Goal: Task Accomplishment & Management: Use online tool/utility

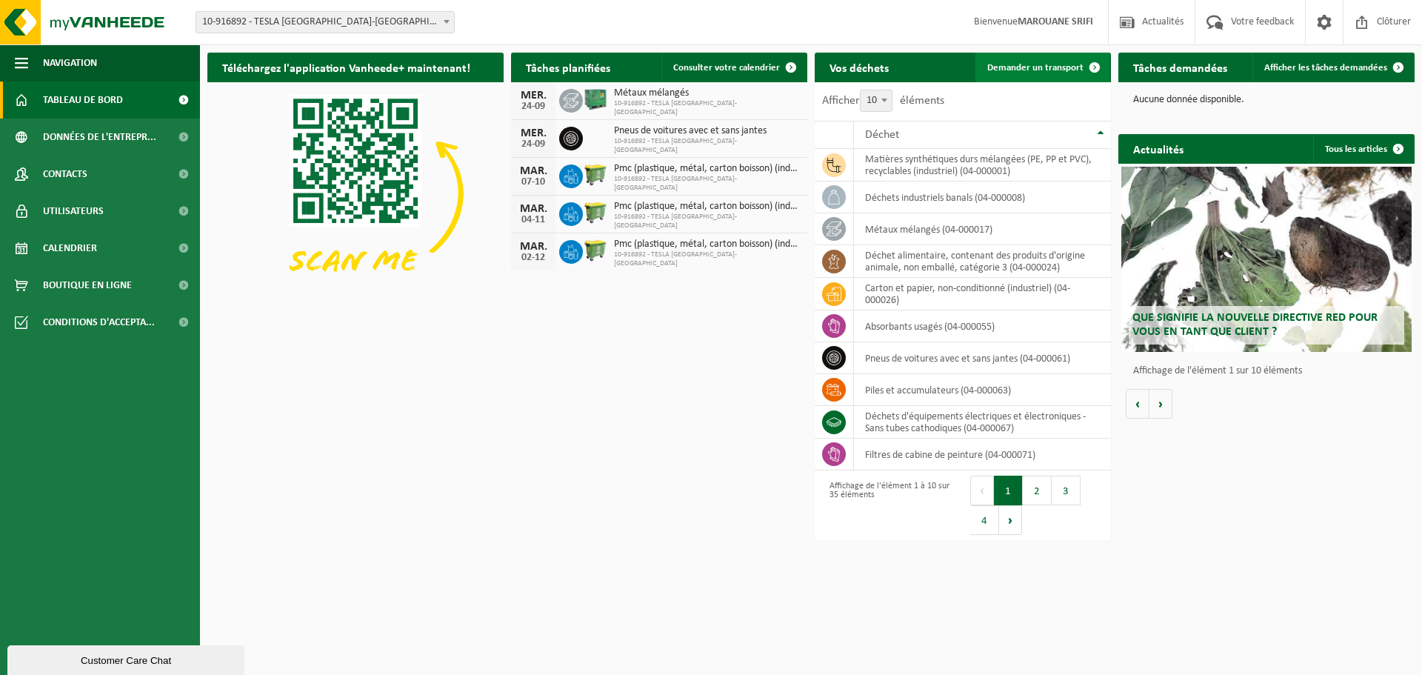
click at [1063, 67] on span "Demander un transport" at bounding box center [1035, 68] width 96 height 10
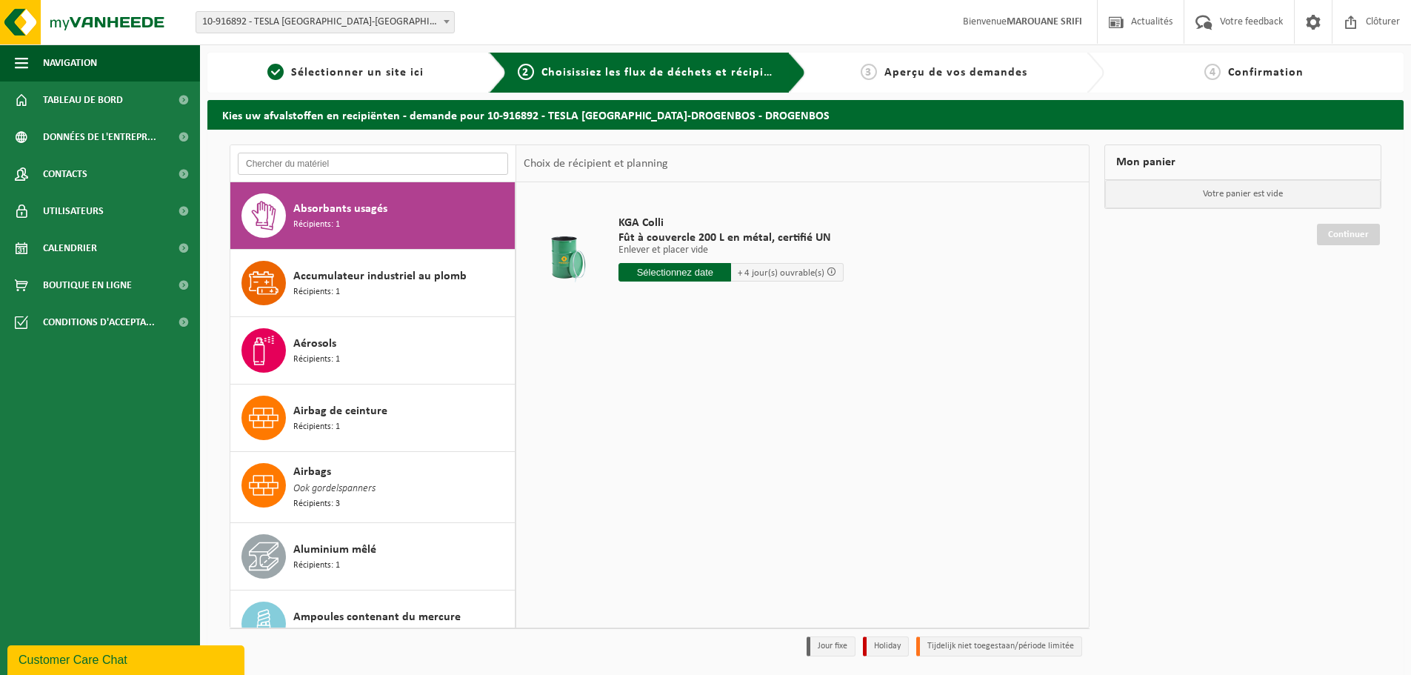
click at [421, 164] on input "text" at bounding box center [373, 164] width 270 height 22
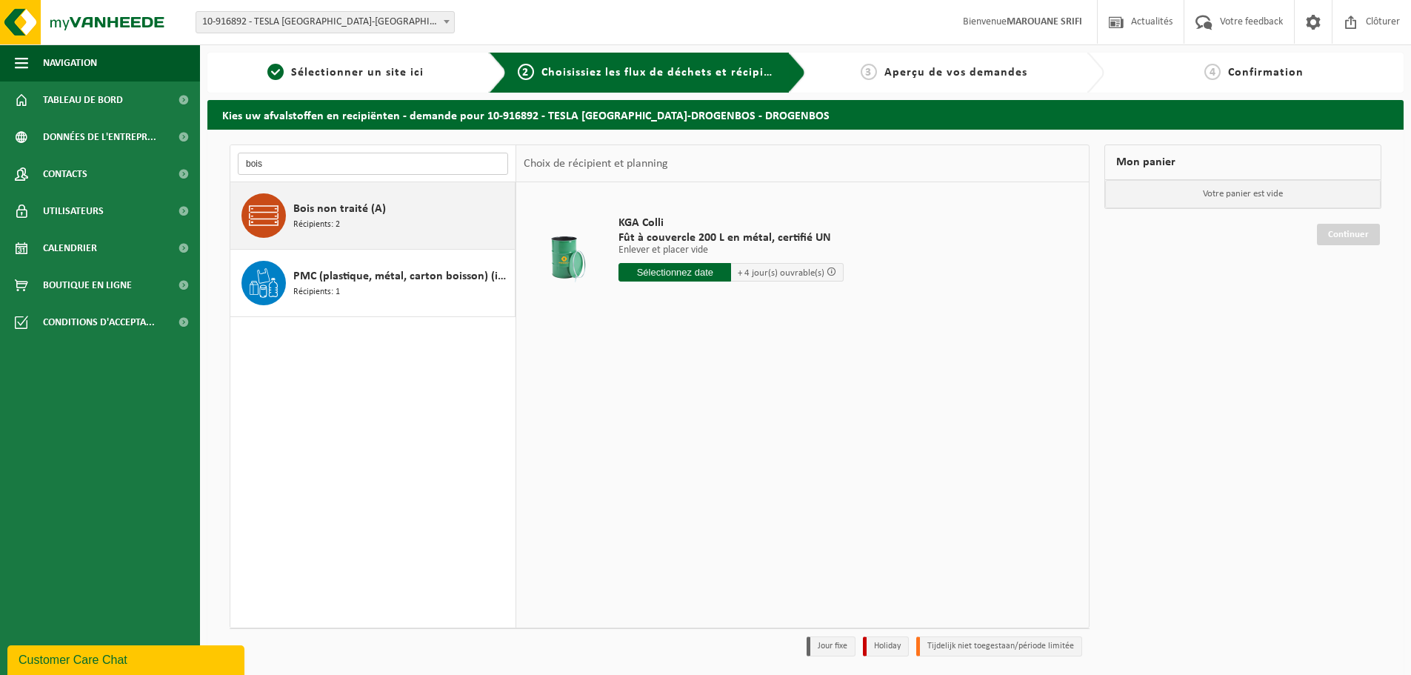
type input "bois"
click at [388, 214] on div "Bois non traité (A) Récipients: 2" at bounding box center [402, 215] width 218 height 44
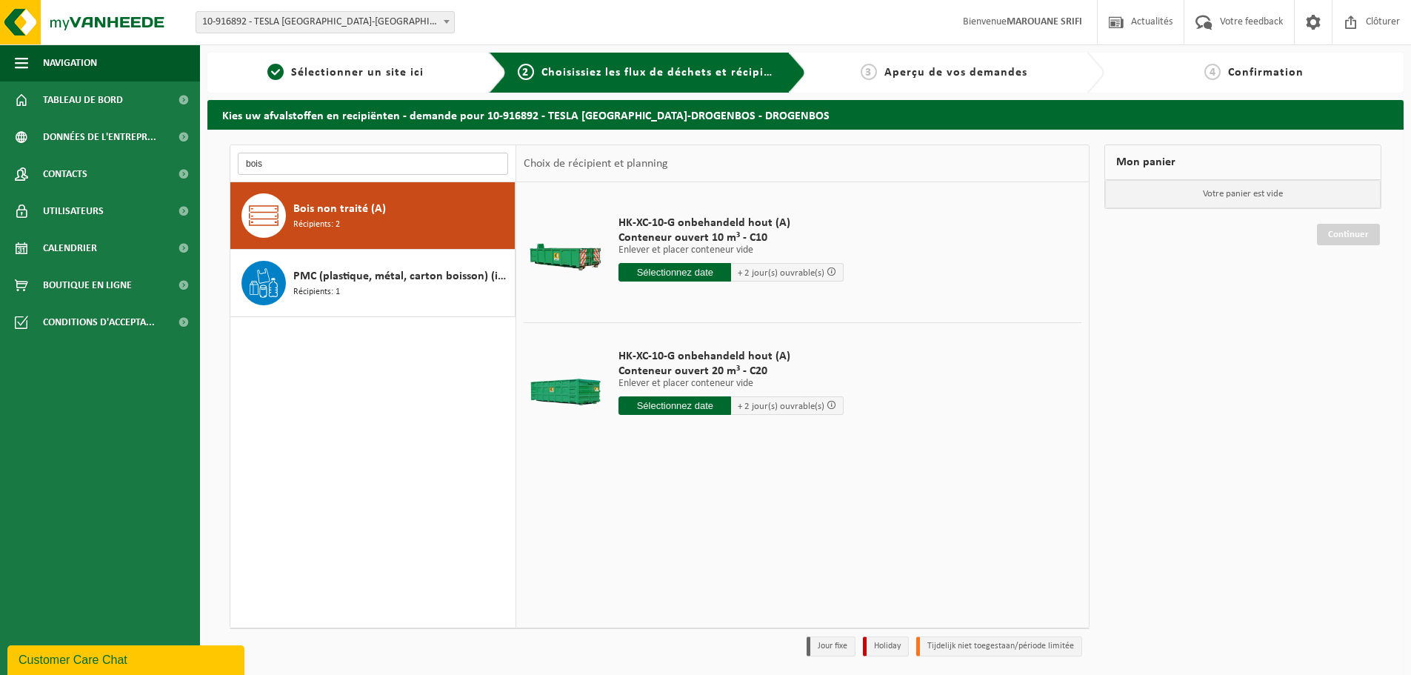
click at [290, 165] on input "bois" at bounding box center [373, 164] width 270 height 22
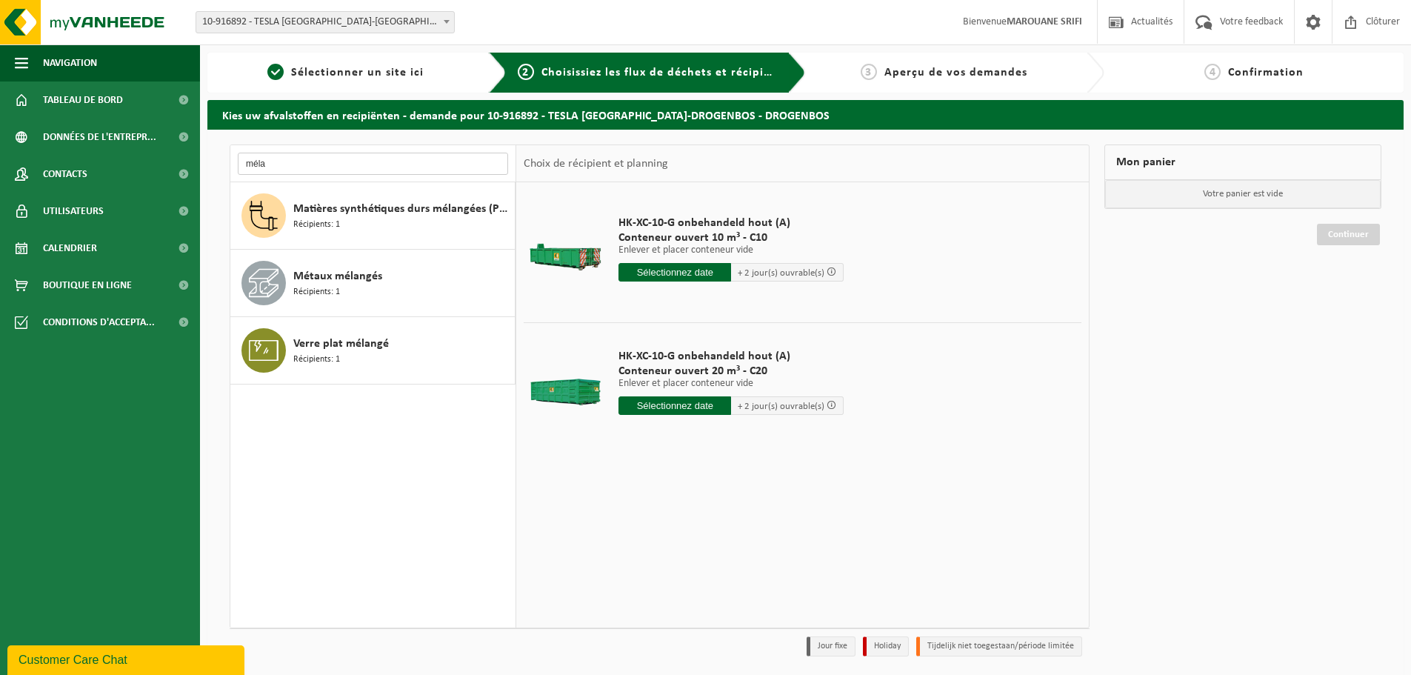
drag, startPoint x: 289, startPoint y: 169, endPoint x: 253, endPoint y: 169, distance: 35.5
click at [253, 169] on input "méla" at bounding box center [373, 164] width 270 height 22
type input "m"
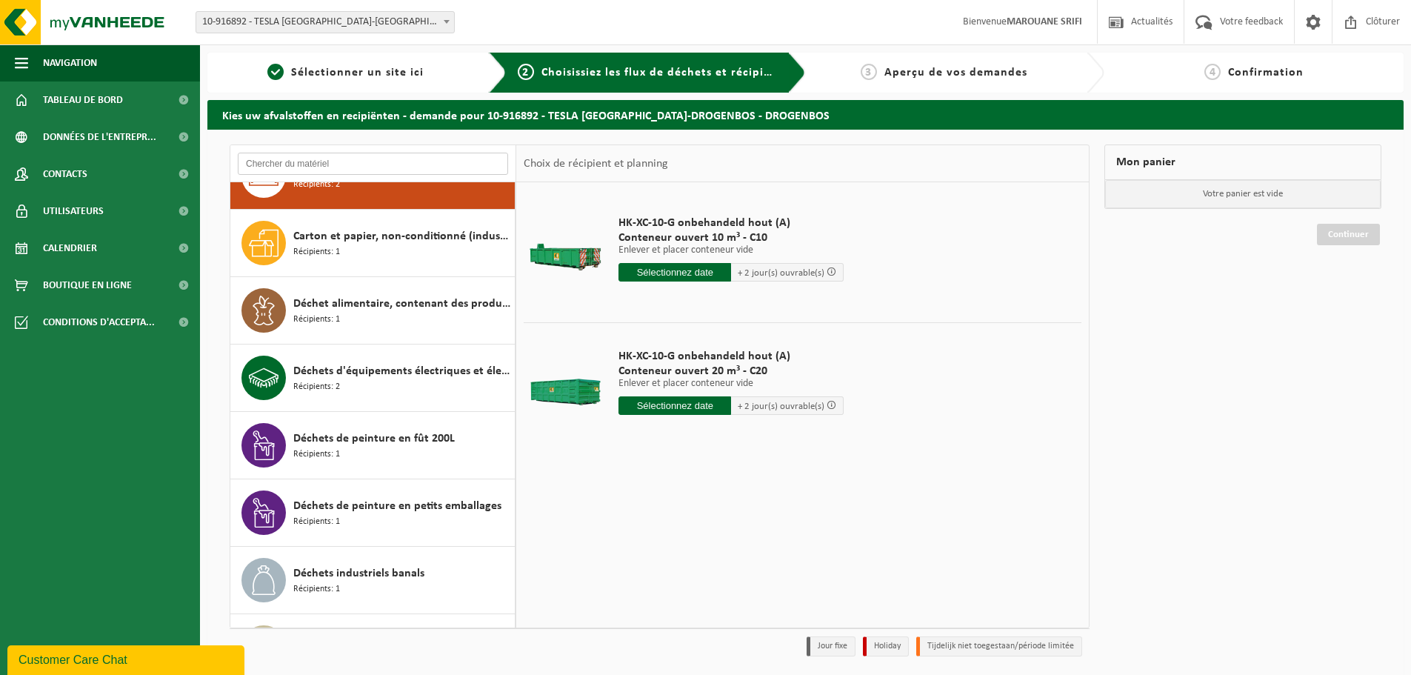
scroll to position [606, 0]
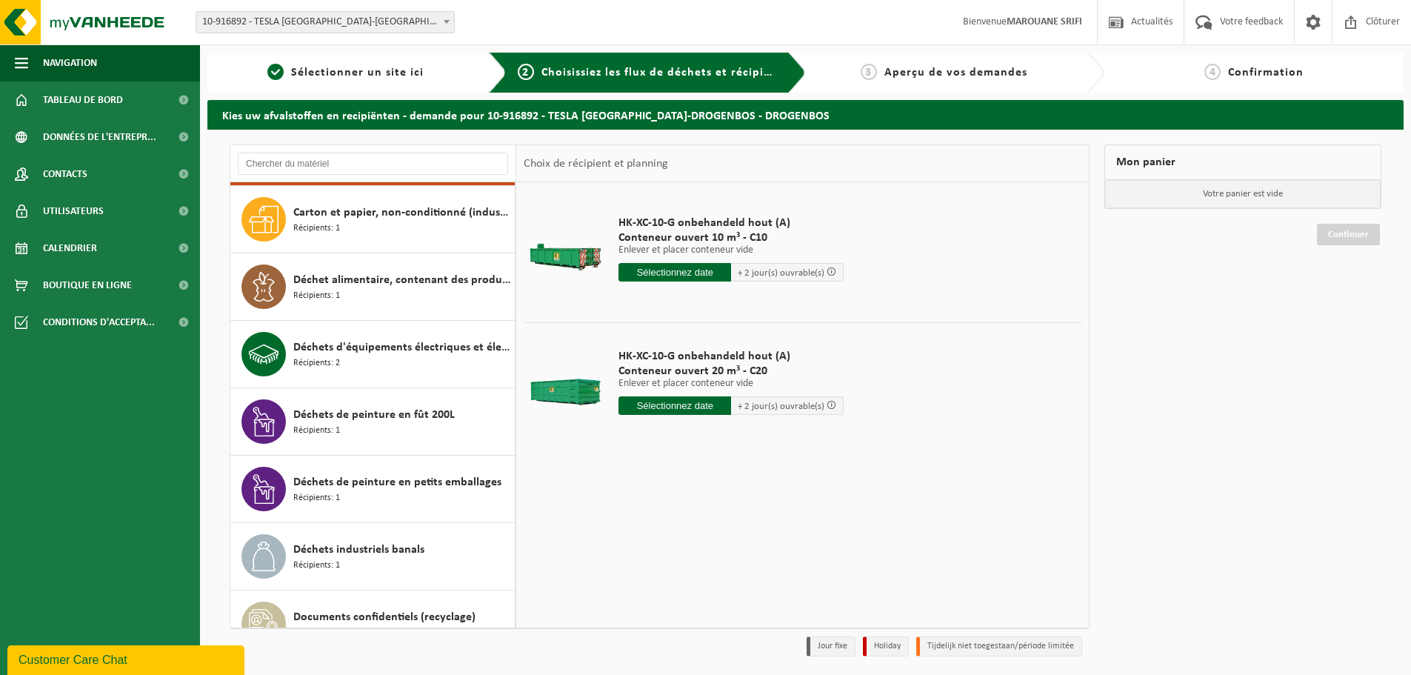
click at [718, 410] on input "text" at bounding box center [674, 405] width 113 height 19
click at [789, 437] on icon at bounding box center [787, 439] width 24 height 24
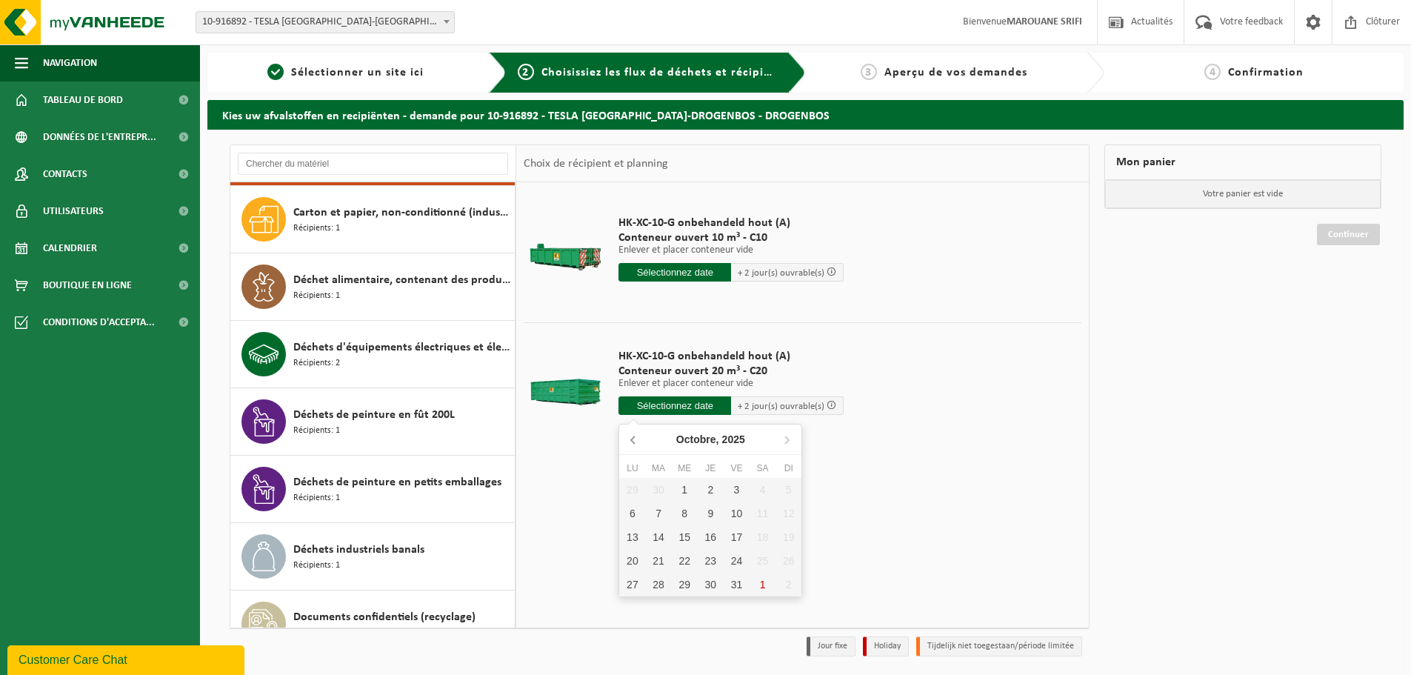
click at [632, 438] on icon at bounding box center [633, 439] width 4 height 7
click at [649, 586] on div "30" at bounding box center [658, 584] width 26 height 24
type input "à partir de 2025-09-30"
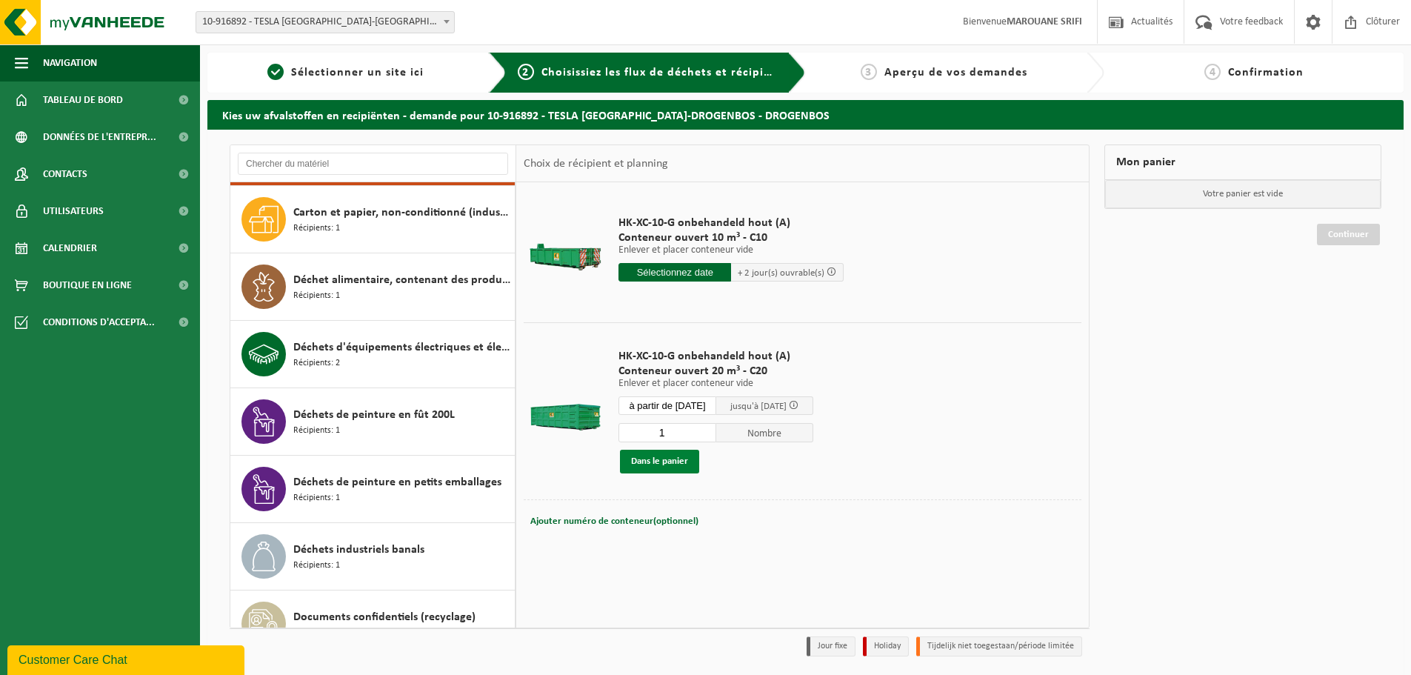
click at [662, 458] on button "Dans le panier" at bounding box center [659, 461] width 79 height 24
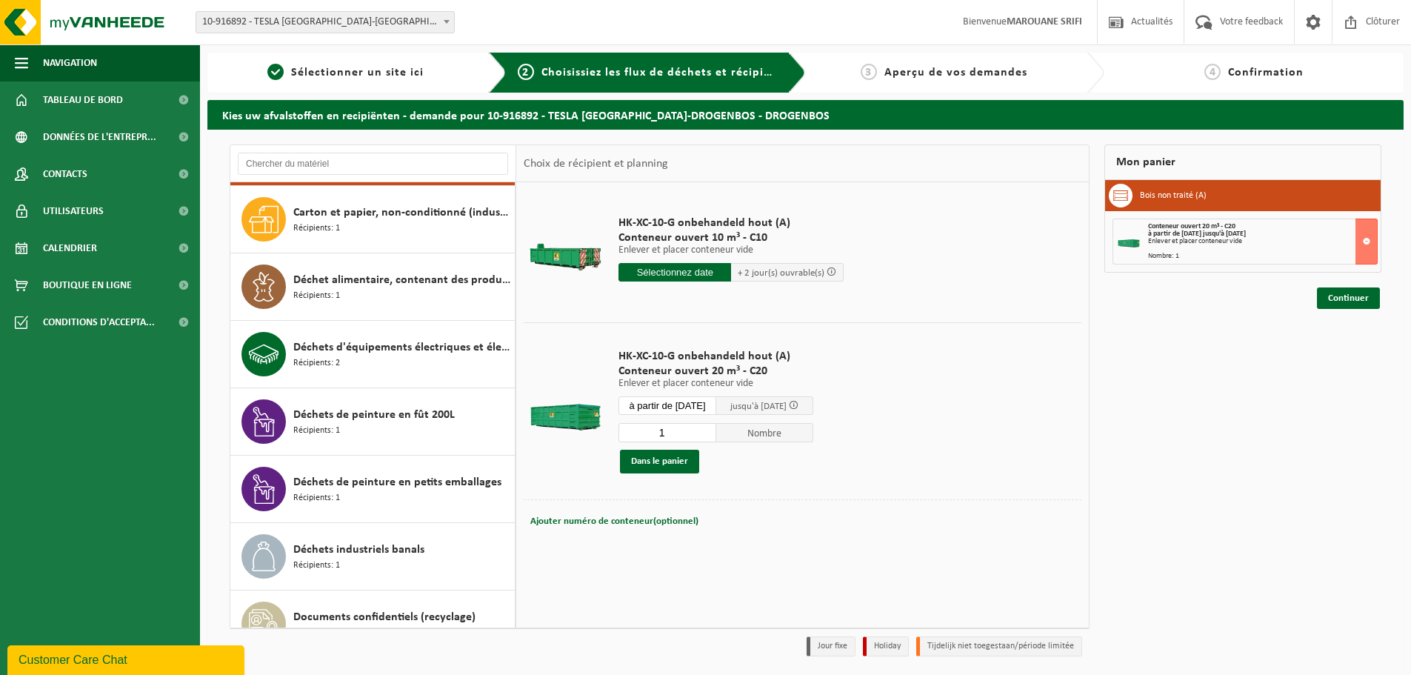
drag, startPoint x: 1332, startPoint y: 301, endPoint x: 1333, endPoint y: 310, distance: 8.9
click at [1334, 301] on link "Continuer" at bounding box center [1348, 297] width 63 height 21
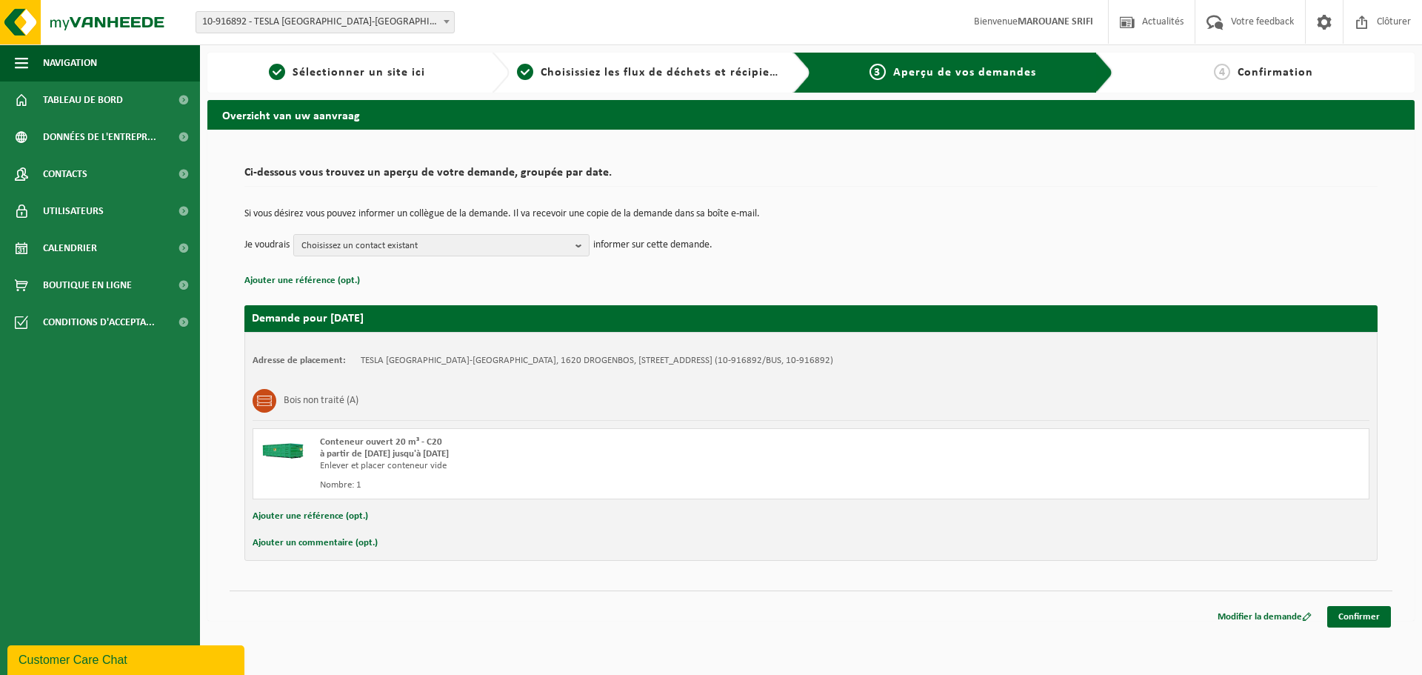
click at [1375, 613] on link "Confirmer" at bounding box center [1359, 616] width 64 height 21
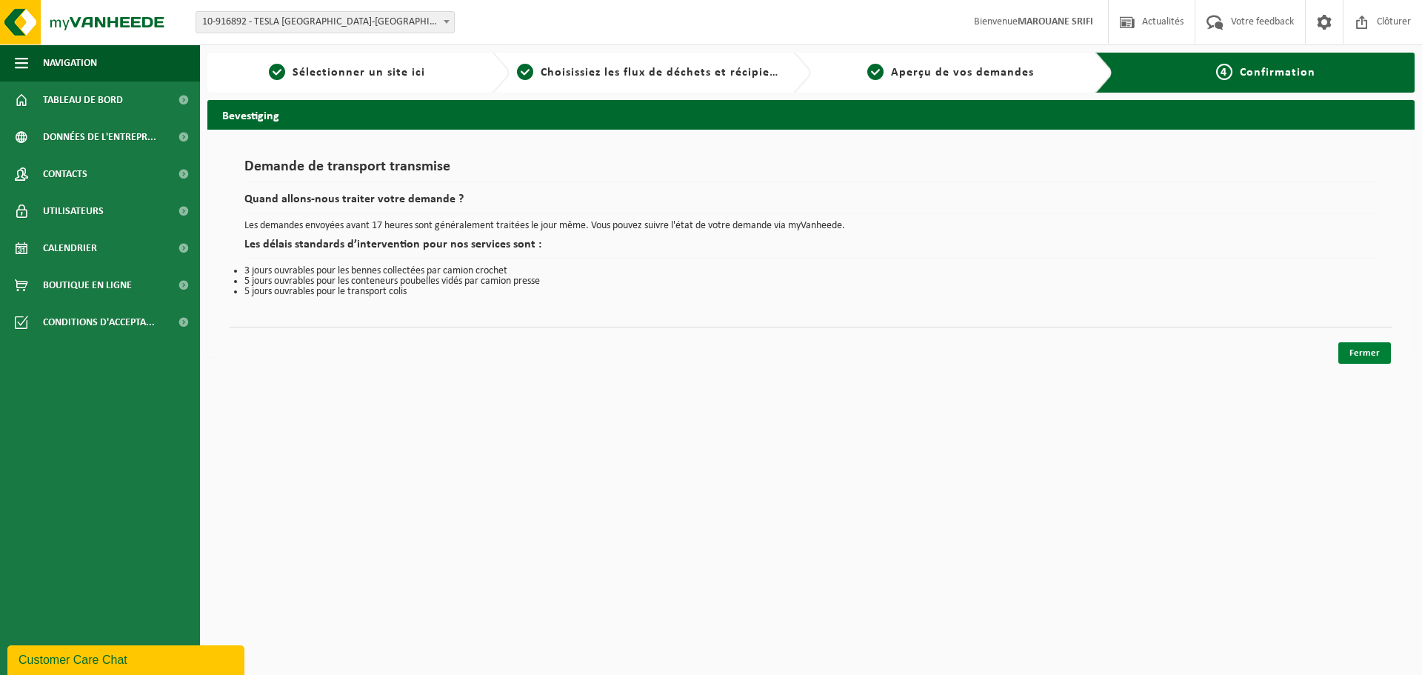
click at [1385, 361] on link "Fermer" at bounding box center [1364, 352] width 53 height 21
